Goal: Information Seeking & Learning: Learn about a topic

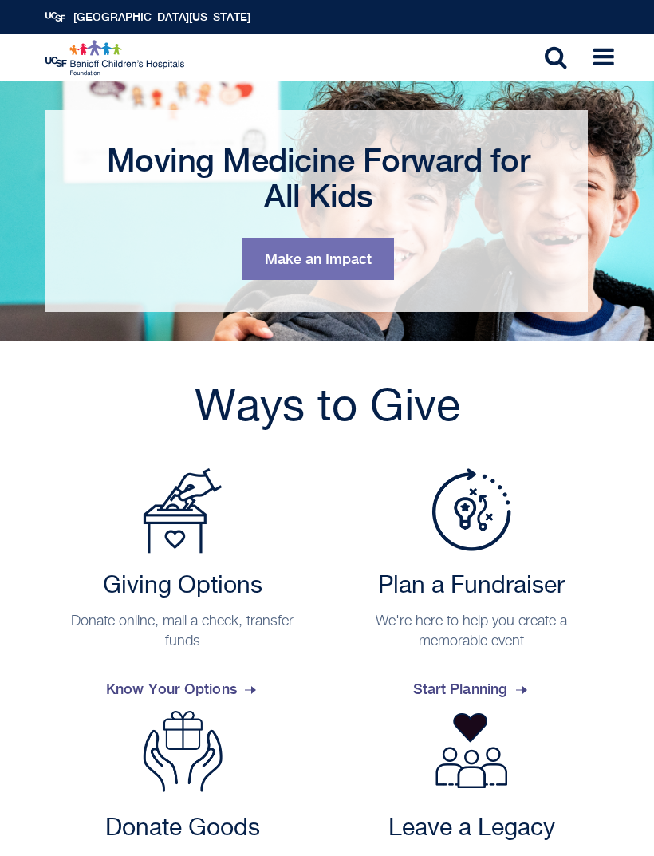
click at [269, 254] on link "Make an Impact" at bounding box center [319, 259] width 152 height 42
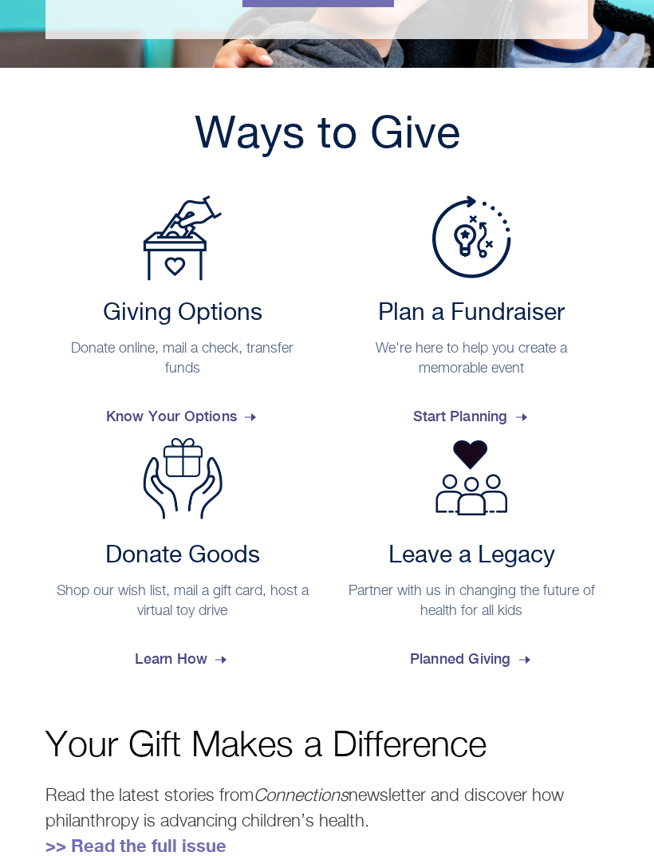
scroll to position [273, 0]
click at [433, 658] on span "Planned Giving" at bounding box center [472, 659] width 124 height 43
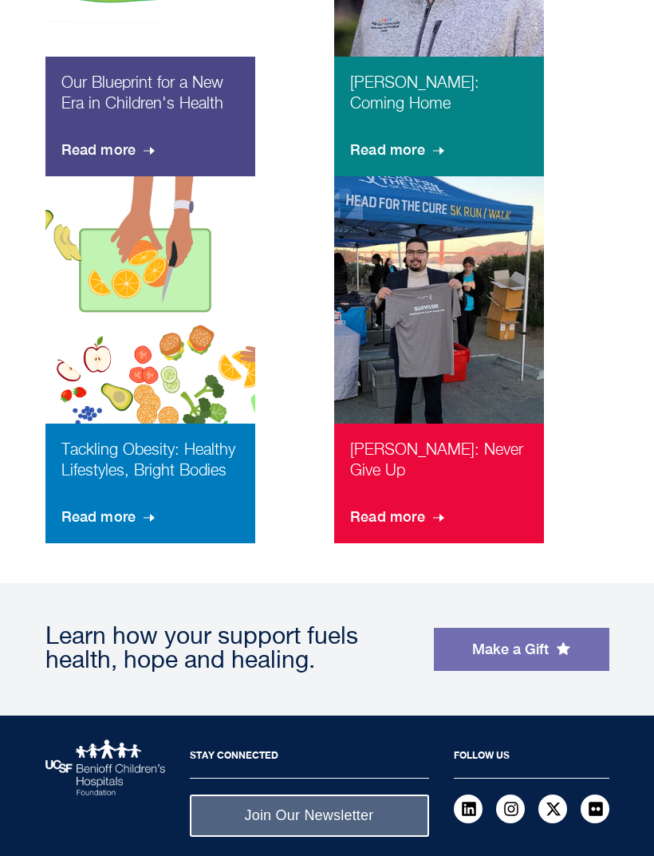
scroll to position [1354, 0]
click at [82, 516] on span "Read more" at bounding box center [109, 517] width 97 height 43
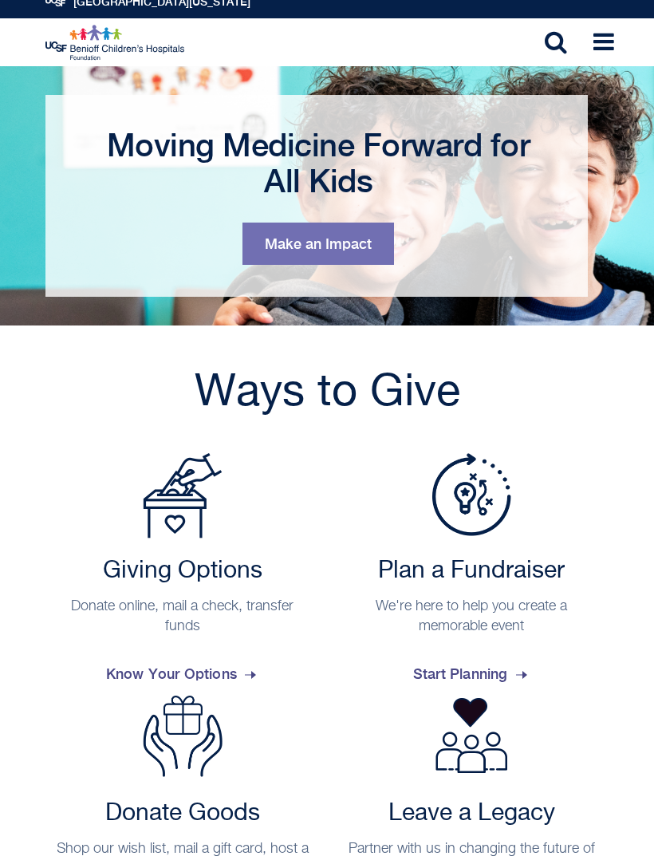
scroll to position [0, 0]
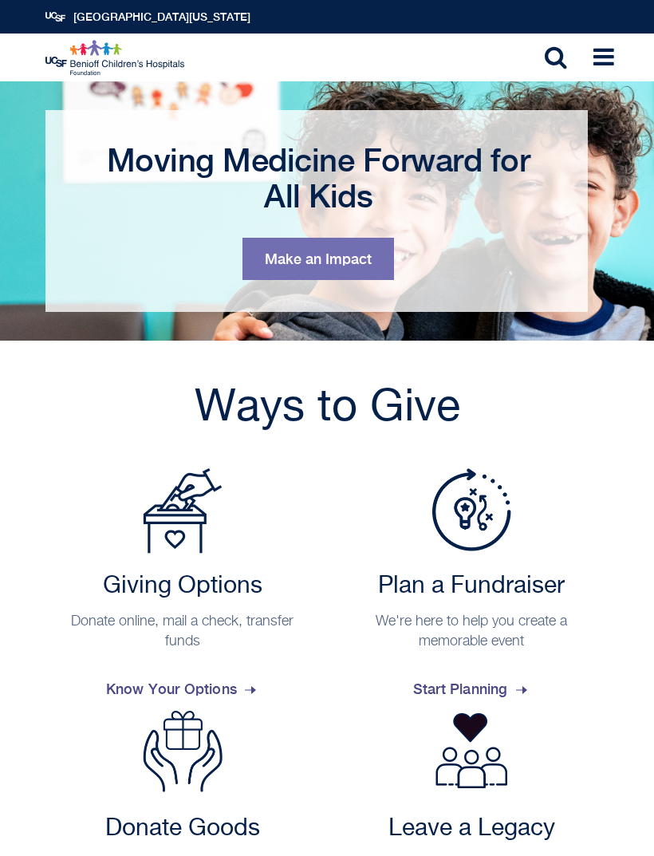
click at [602, 47] on icon at bounding box center [604, 57] width 21 height 24
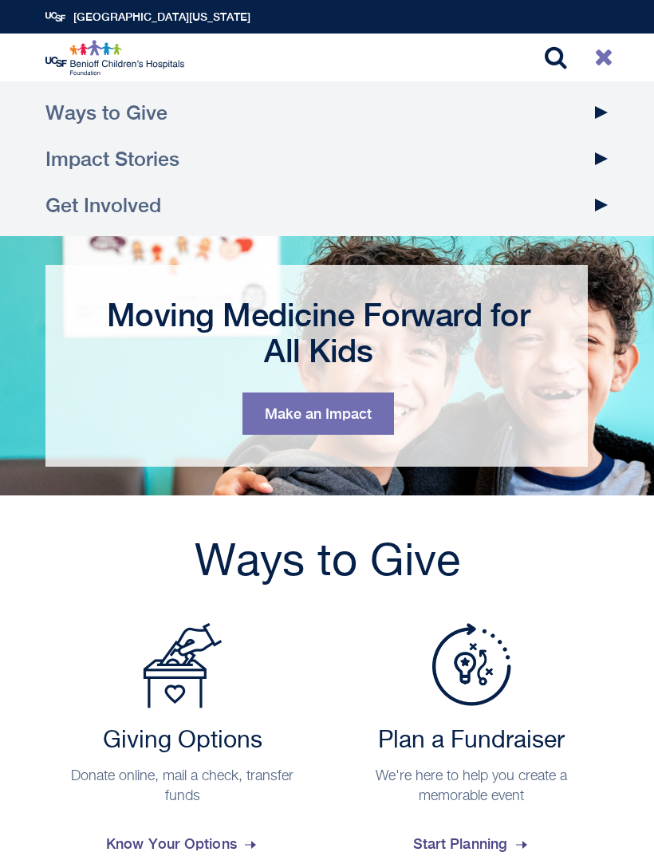
click at [606, 112] on button "Toggle Dropdown" at bounding box center [602, 112] width 40 height 46
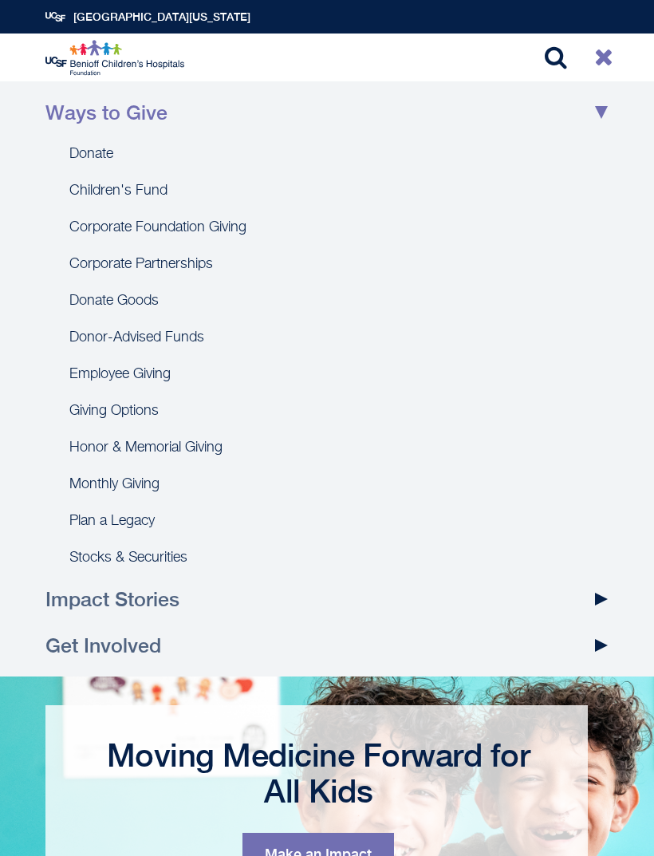
click at [81, 263] on link "Corporate Partnerships" at bounding box center [327, 264] width 564 height 37
click at [598, 107] on button "Toggle Dropdown" at bounding box center [602, 113] width 46 height 40
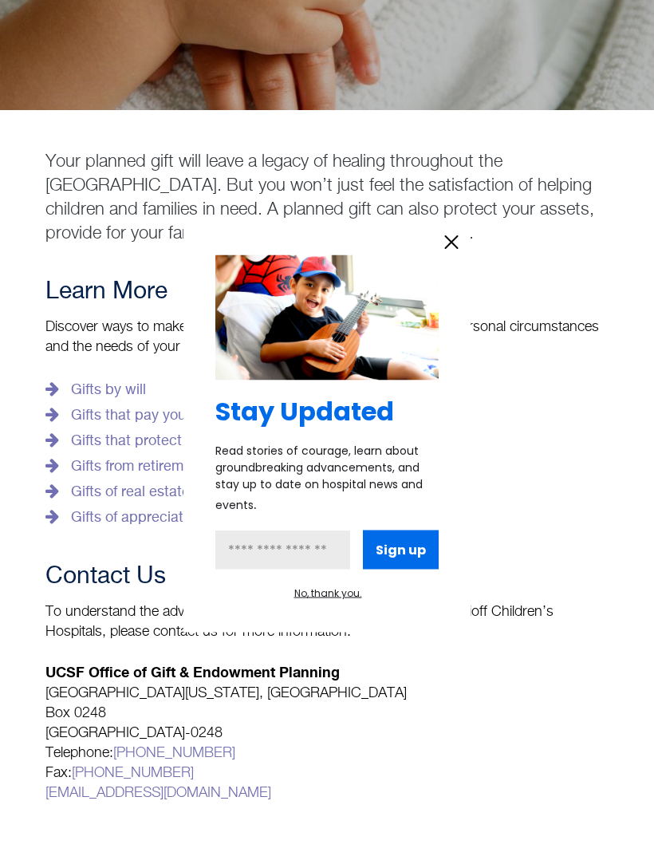
scroll to position [259, 0]
click at [450, 248] on icon "information" at bounding box center [452, 242] width 12 height 12
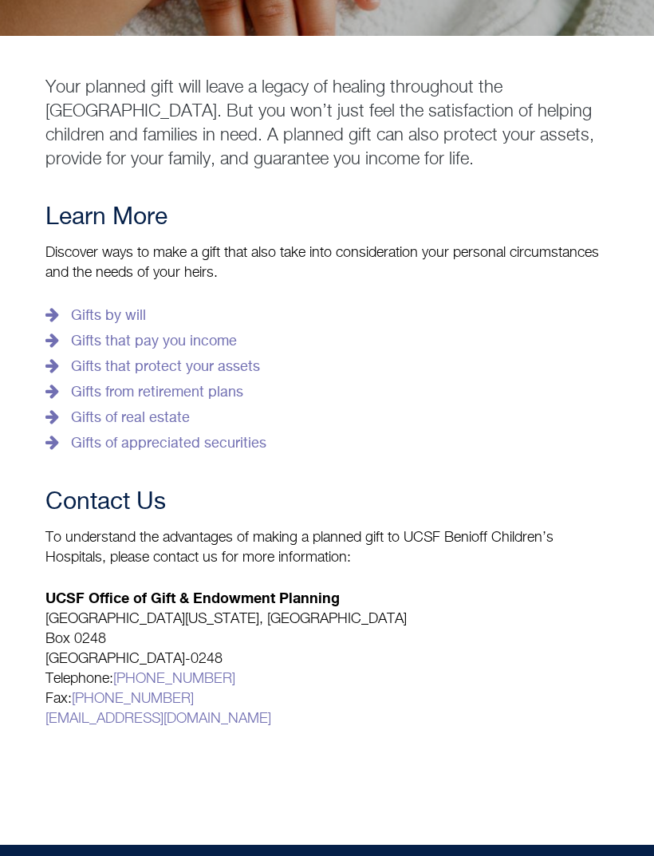
scroll to position [342, 0]
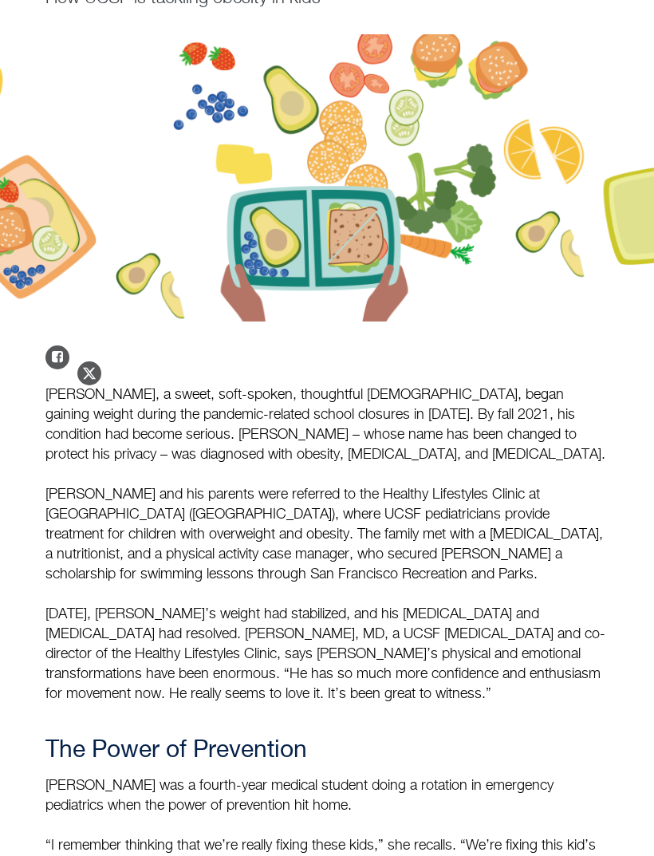
scroll to position [188, 0]
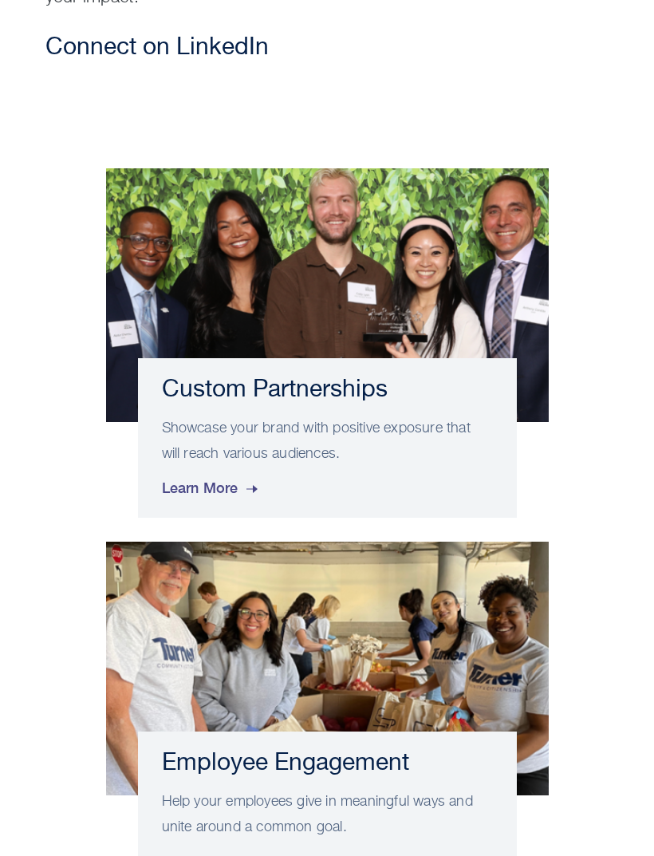
scroll to position [642, 0]
click at [212, 483] on span "Learn More" at bounding box center [211, 488] width 99 height 43
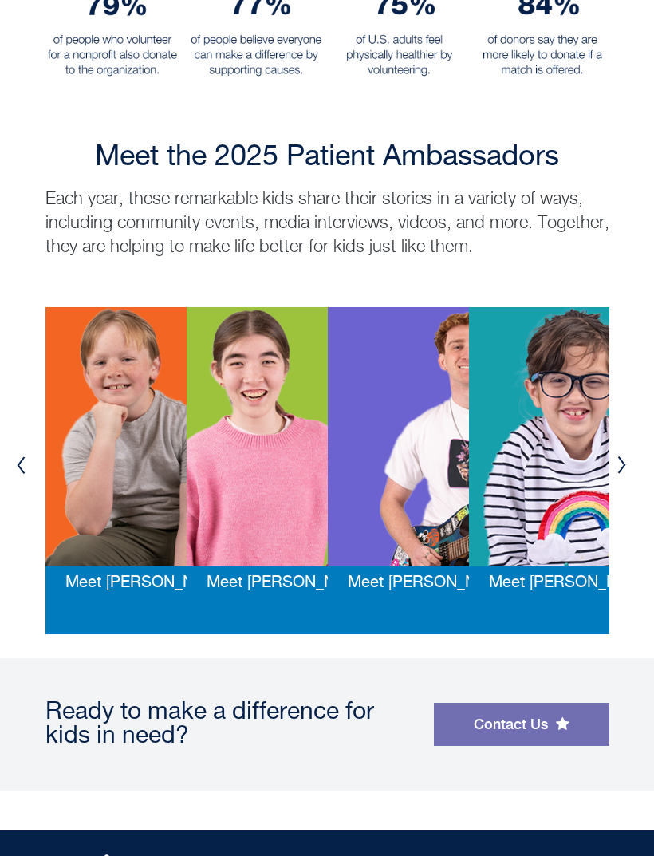
scroll to position [2591, 0]
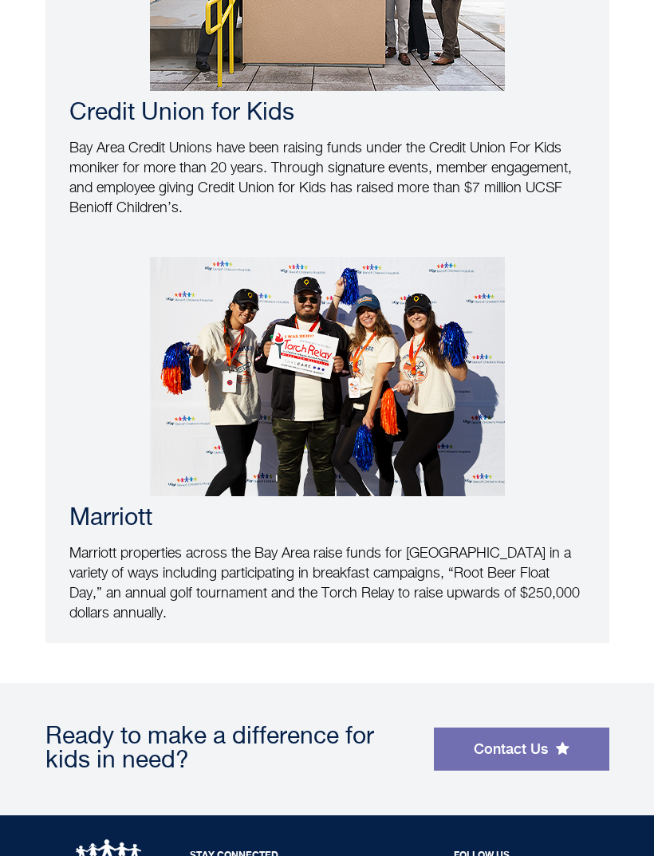
scroll to position [1215, 0]
